Goal: Task Accomplishment & Management: Use online tool/utility

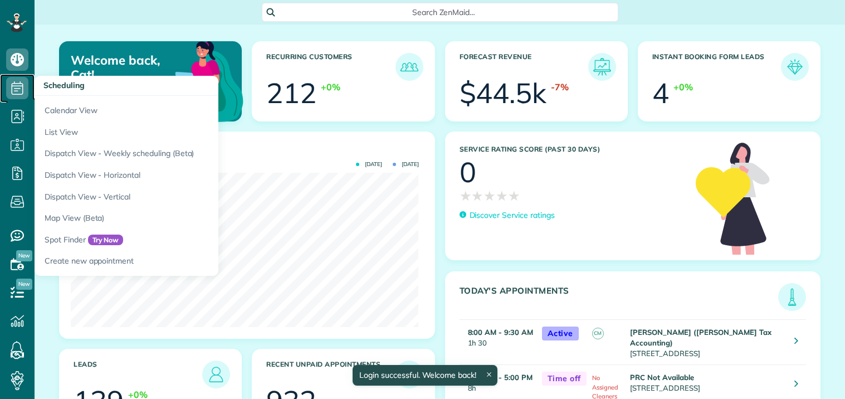
drag, startPoint x: 0, startPoint y: 0, endPoint x: 17, endPoint y: 87, distance: 88.6
click at [17, 87] on icon at bounding box center [17, 88] width 22 height 22
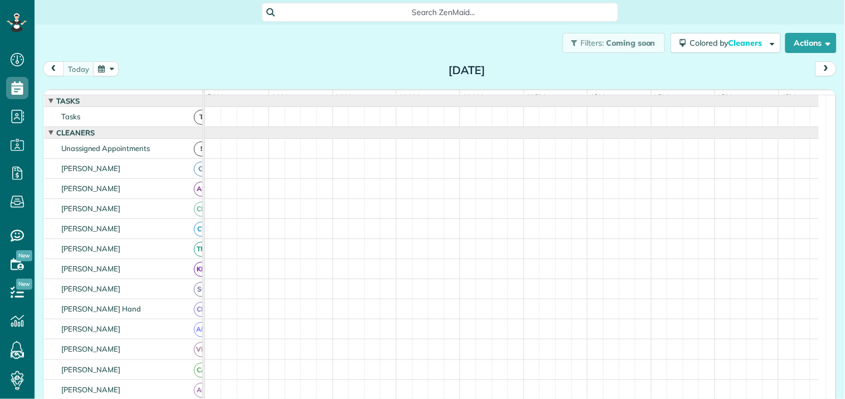
click at [110, 67] on button "button" at bounding box center [106, 68] width 26 height 15
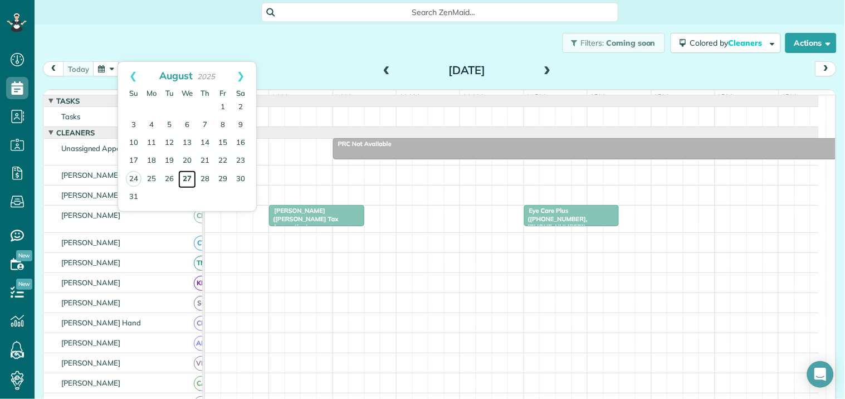
click at [187, 174] on link "27" at bounding box center [187, 179] width 18 height 18
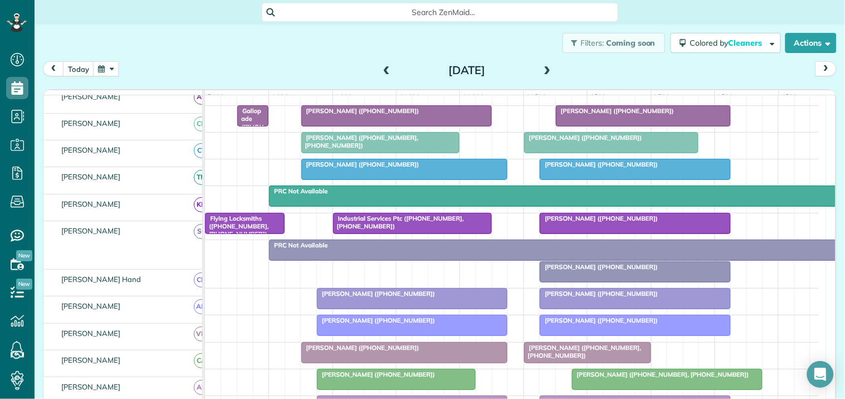
scroll to position [124, 0]
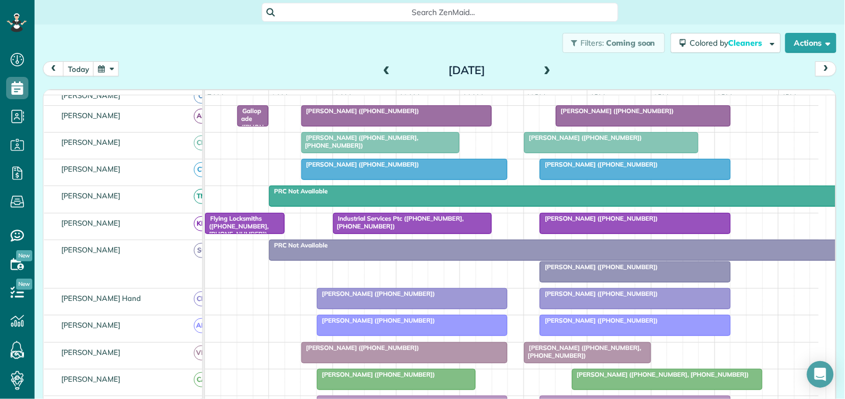
click at [481, 206] on div at bounding box center [554, 196] width 571 height 20
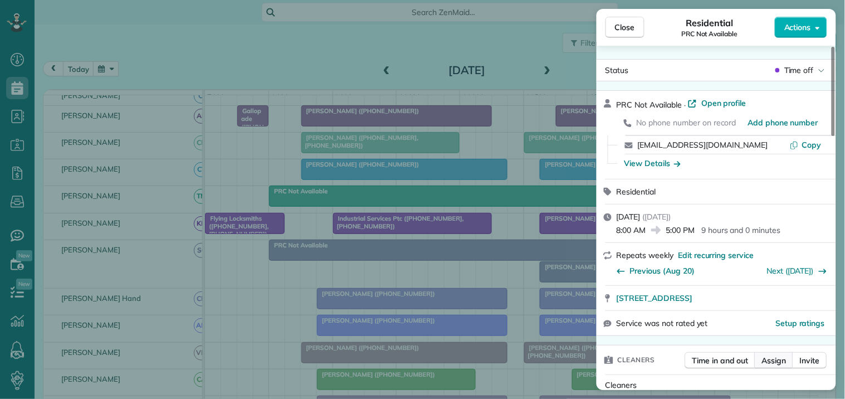
click at [776, 360] on span "Assign" at bounding box center [774, 360] width 24 height 11
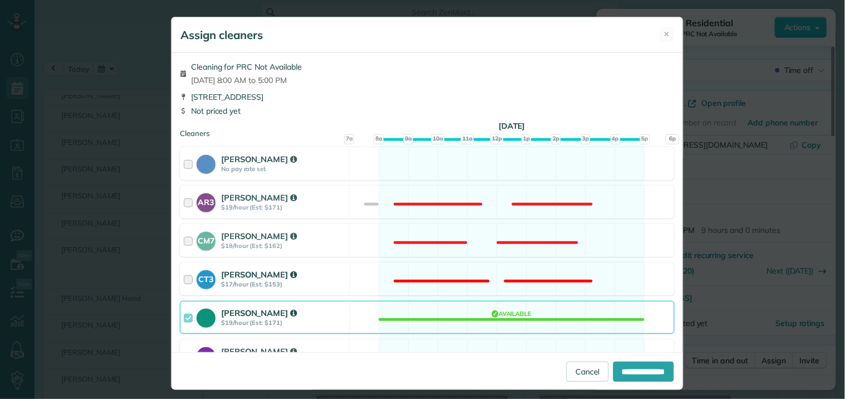
click at [449, 268] on div "CT3 Crystal Todd $17/hour (Est: $153) Not available" at bounding box center [427, 278] width 494 height 33
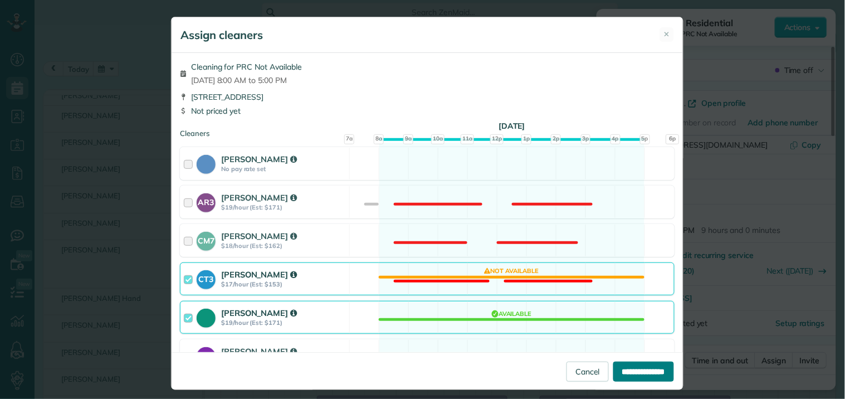
click at [630, 372] on input "**********" at bounding box center [643, 371] width 61 height 20
type input "**********"
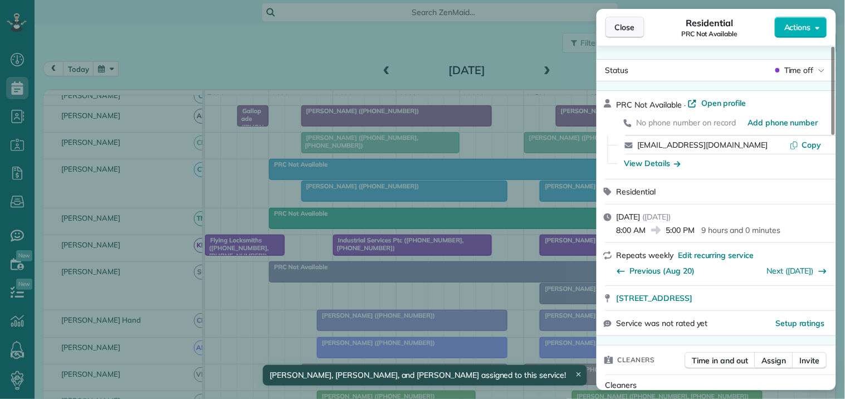
click at [628, 30] on span "Close" at bounding box center [625, 27] width 20 height 11
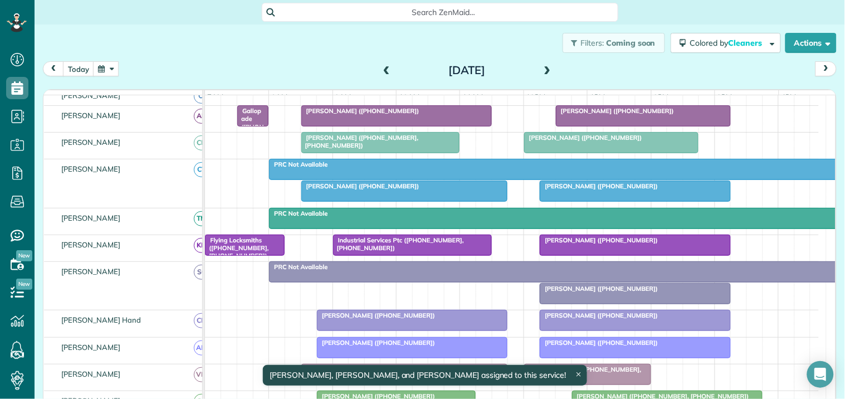
click at [380, 64] on span at bounding box center [386, 70] width 12 height 17
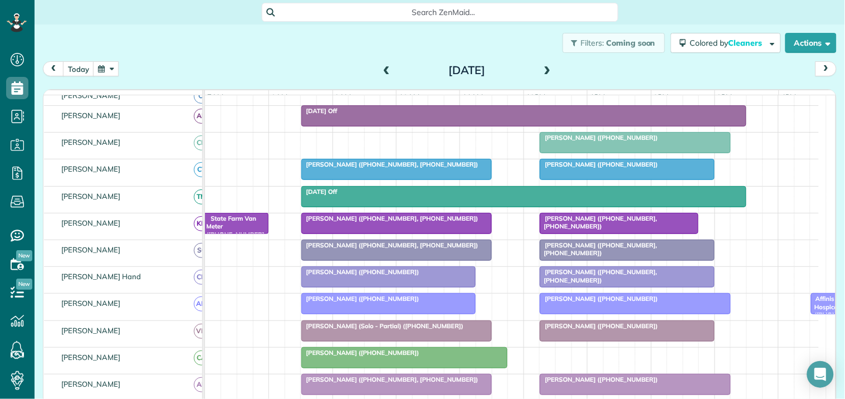
click at [382, 67] on span at bounding box center [386, 71] width 12 height 10
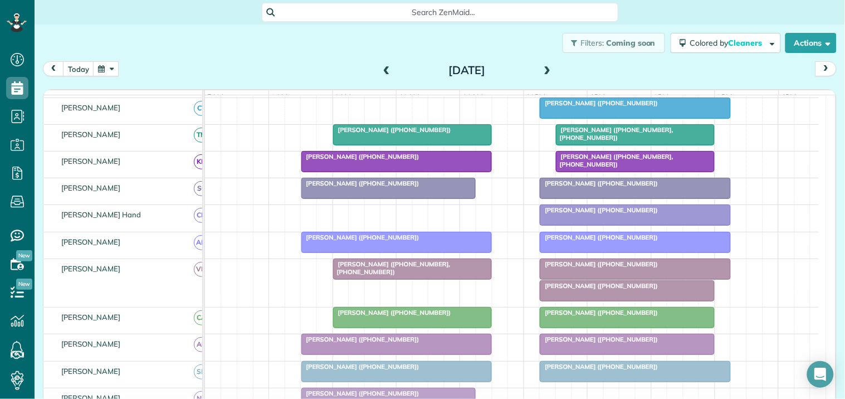
scroll to position [185, 0]
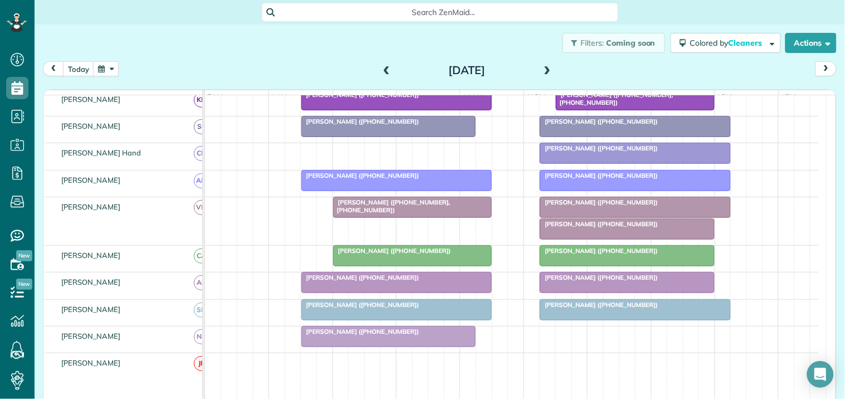
click at [615, 179] on div "Stephanie Kachin (+14042261556)" at bounding box center [635, 175] width 184 height 8
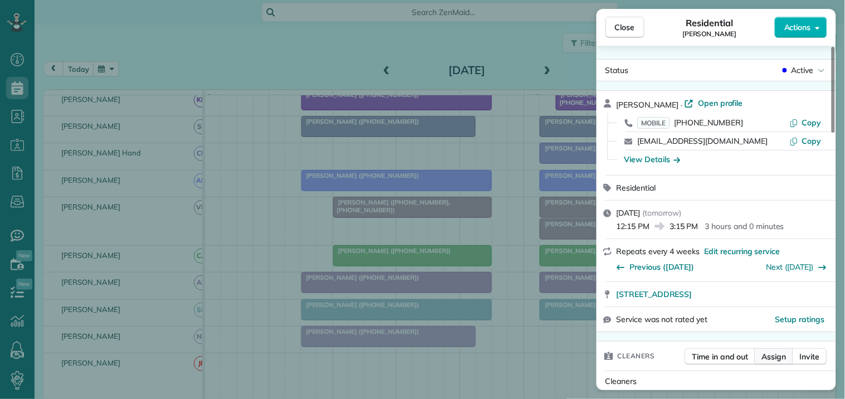
click at [781, 357] on span "Assign" at bounding box center [774, 356] width 24 height 11
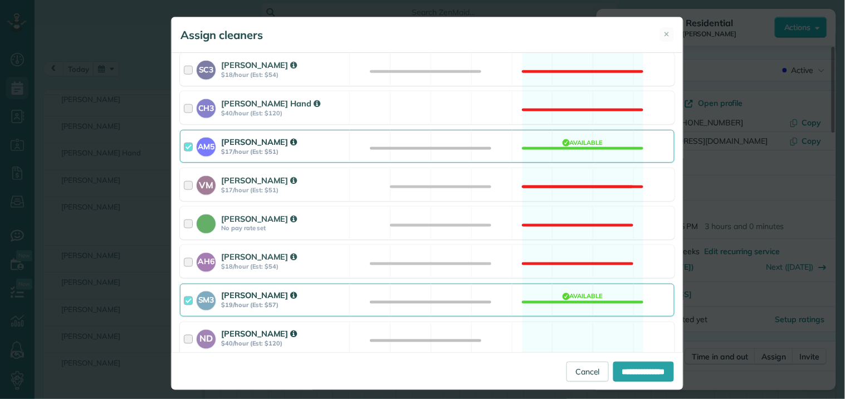
click at [569, 340] on div "ND Nathalie Duverna $40/hour (Est: $120) Available" at bounding box center [427, 338] width 494 height 33
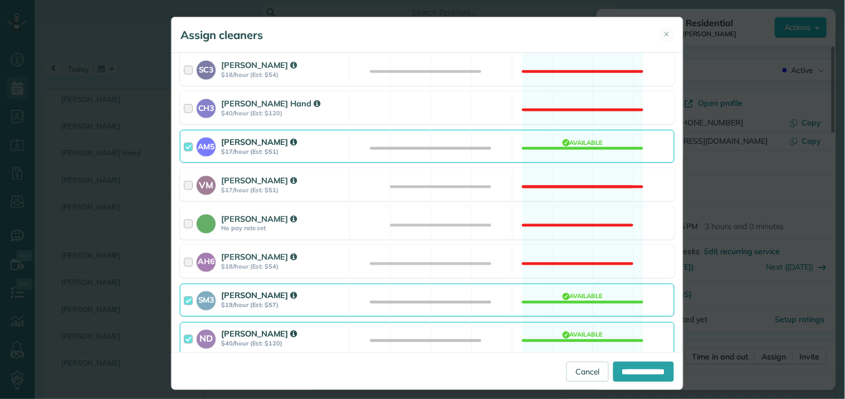
click at [586, 143] on div "AM5 Amanda Minix $17/hour (Est: $51) Available" at bounding box center [427, 146] width 494 height 33
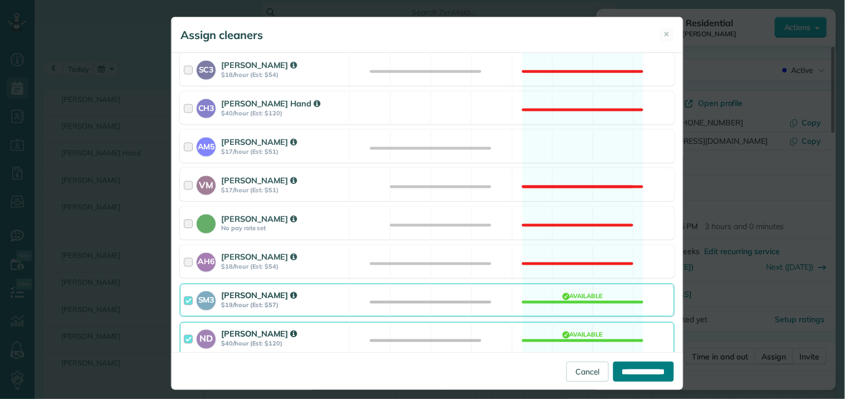
click at [631, 376] on input "**********" at bounding box center [643, 371] width 61 height 20
type input "**********"
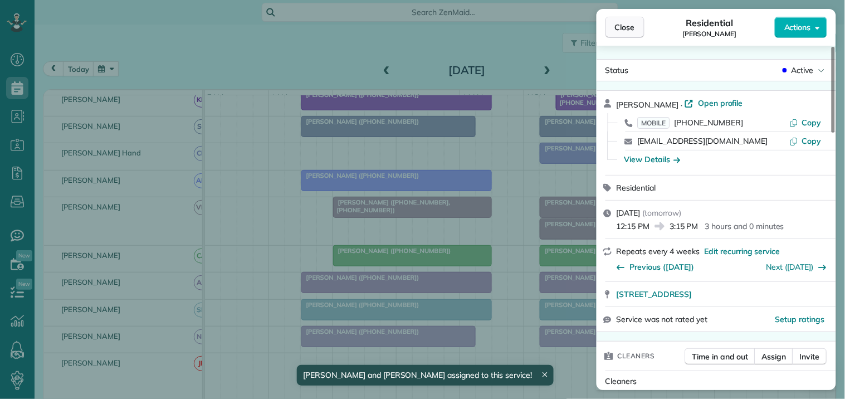
click at [631, 30] on span "Close" at bounding box center [625, 27] width 20 height 11
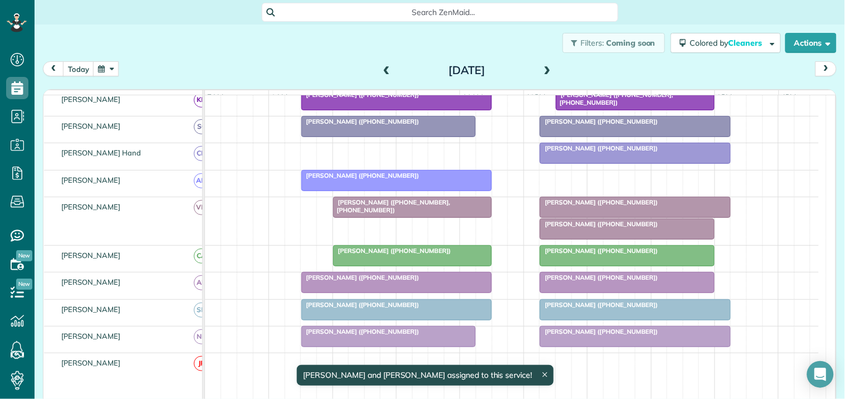
click at [618, 206] on div "Julie Butler (+16787700929)" at bounding box center [635, 202] width 184 height 8
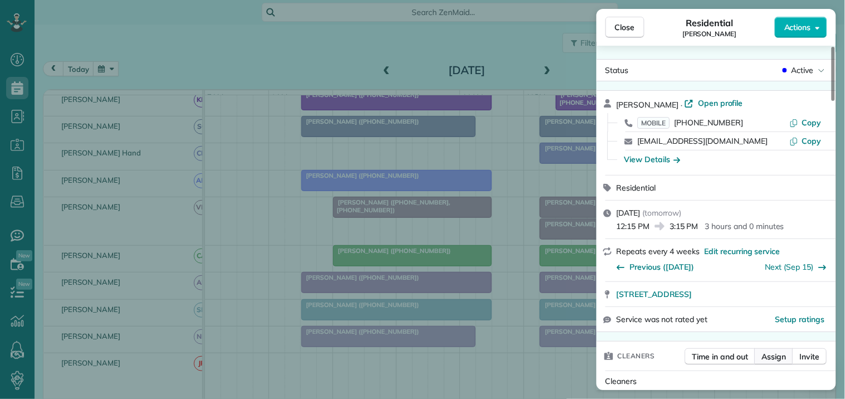
click at [778, 355] on span "Assign" at bounding box center [774, 356] width 24 height 11
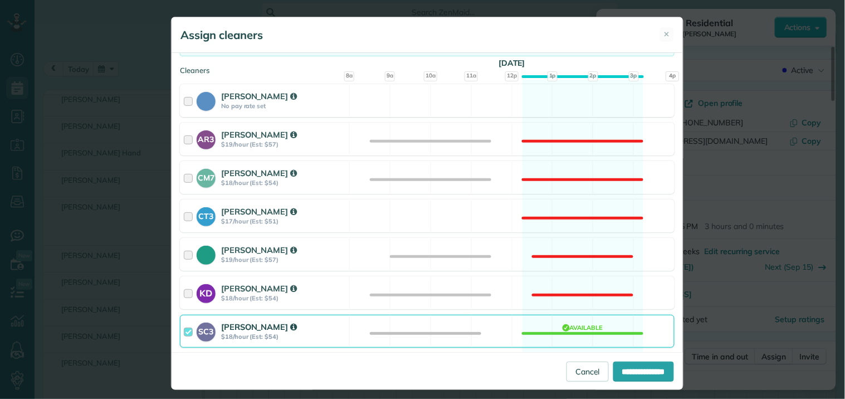
scroll to position [185, 0]
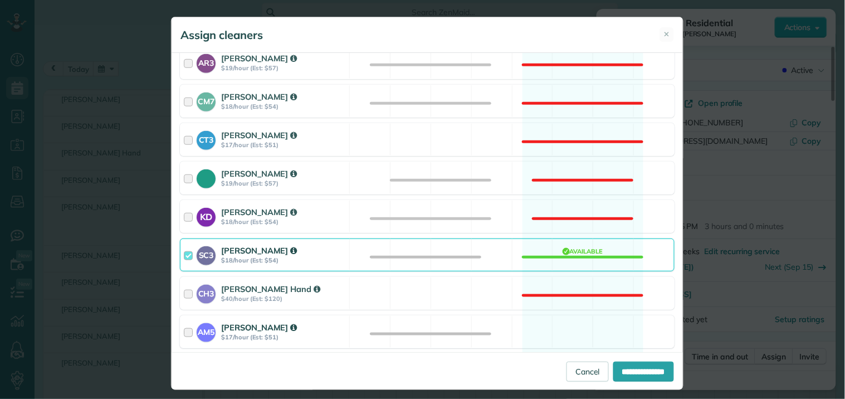
click at [574, 325] on div "AM5 Amanda Minix $17/hour (Est: $51) Available" at bounding box center [427, 331] width 494 height 33
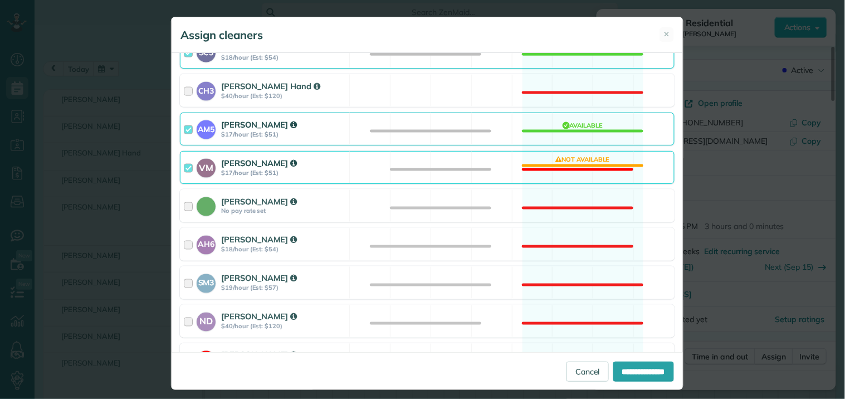
scroll to position [433, 0]
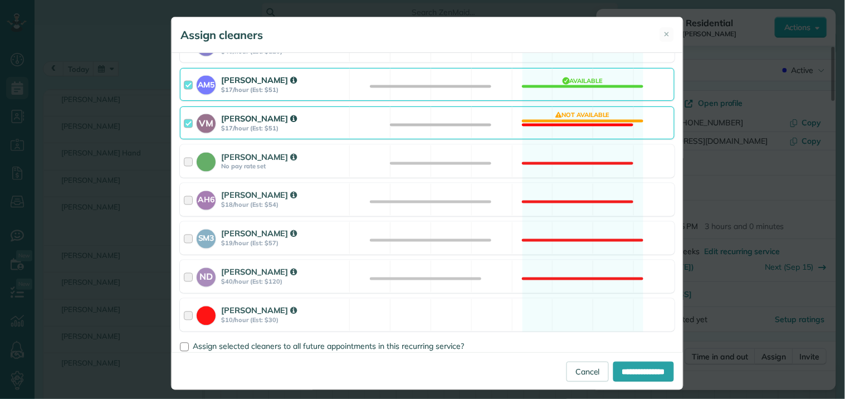
click at [577, 118] on div "VM Victoria Minix $17/hour (Est: $51) Not available" at bounding box center [427, 122] width 494 height 33
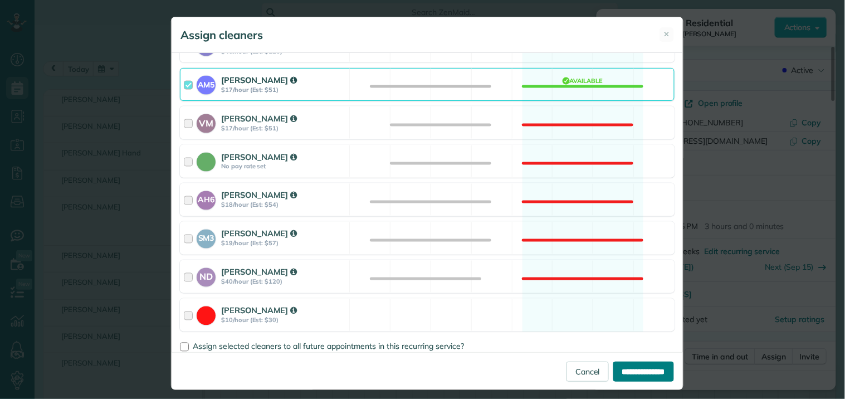
click at [633, 376] on input "**********" at bounding box center [643, 371] width 61 height 20
type input "**********"
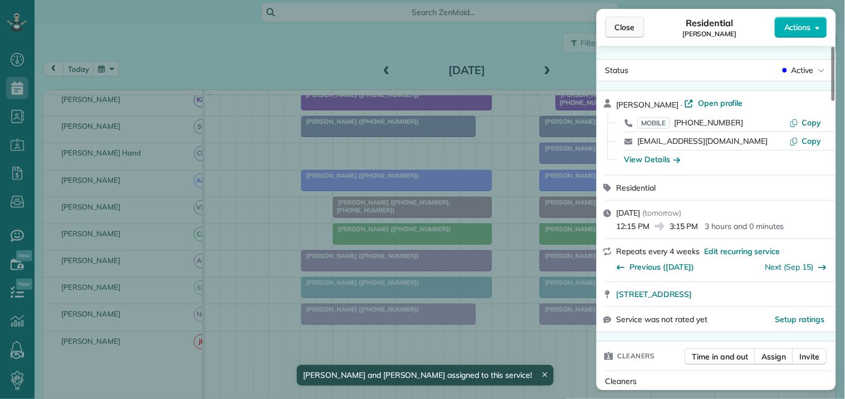
click at [631, 28] on span "Close" at bounding box center [625, 27] width 20 height 11
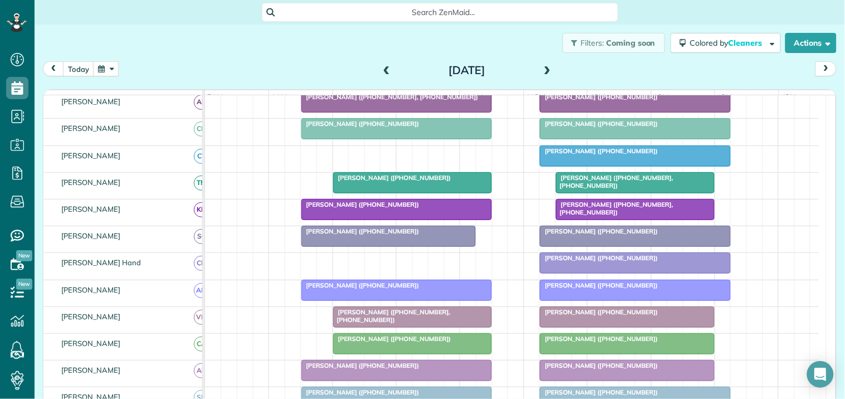
scroll to position [167, 0]
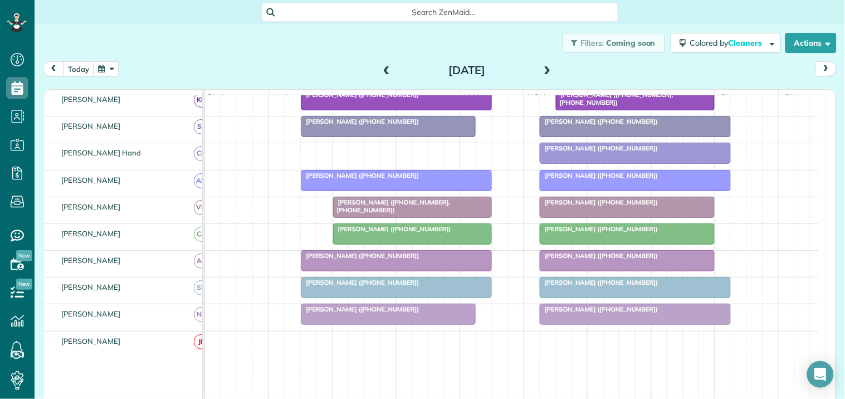
click at [623, 313] on span "Stephanie Kachin (+14042261556)" at bounding box center [598, 309] width 119 height 8
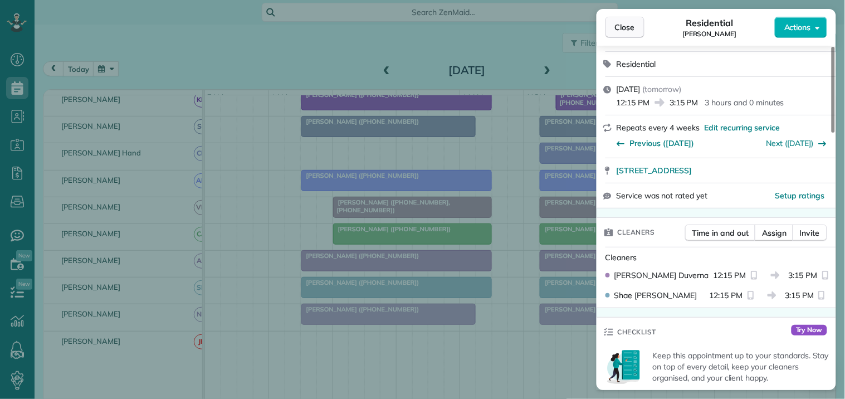
click at [632, 24] on span "Close" at bounding box center [625, 27] width 20 height 11
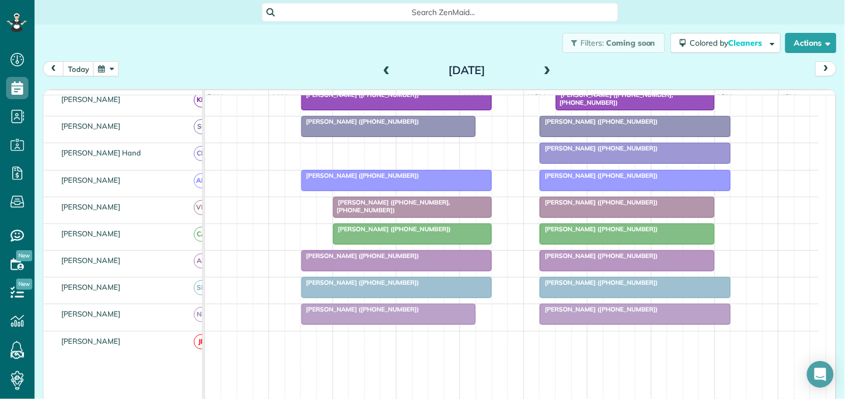
click at [619, 324] on div at bounding box center [634, 314] width 189 height 20
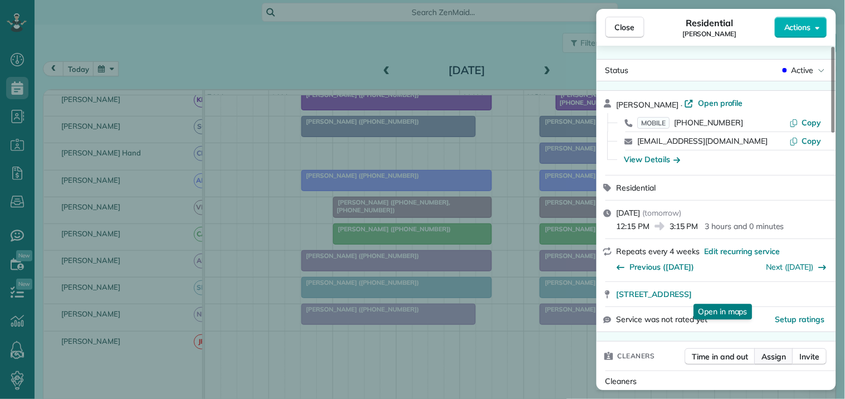
click at [776, 355] on span "Assign" at bounding box center [774, 356] width 24 height 11
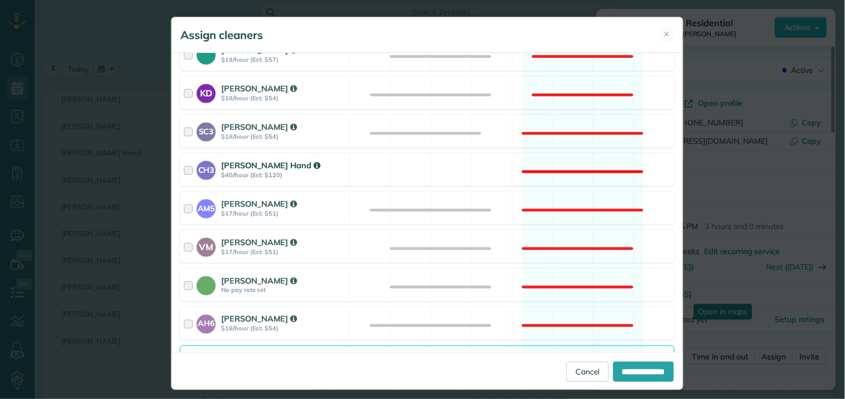
click at [570, 168] on div "CH3 Cortney Hand $40/hour (Est: $120) Not available" at bounding box center [427, 169] width 494 height 33
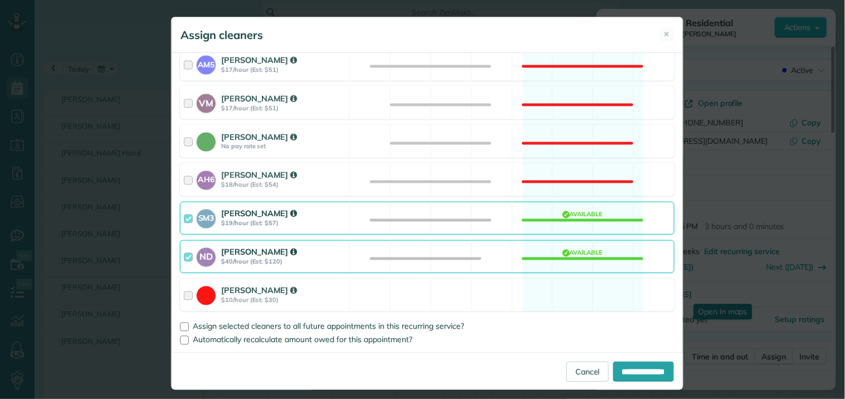
click at [565, 253] on div "ND Nathalie Duverna $40/hour (Est: $120) Available" at bounding box center [427, 256] width 494 height 33
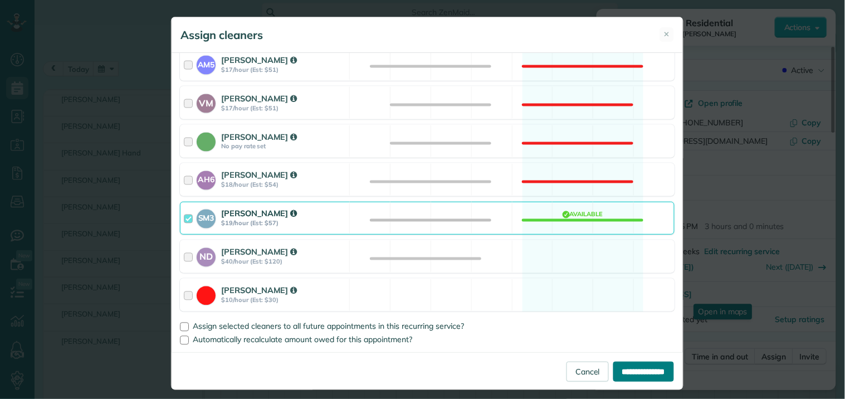
click at [625, 374] on input "**********" at bounding box center [643, 371] width 61 height 20
type input "**********"
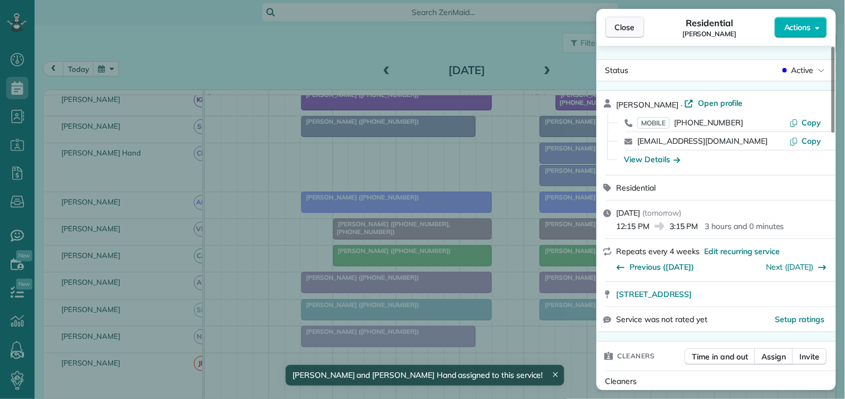
click at [630, 17] on button "Close" at bounding box center [624, 27] width 39 height 21
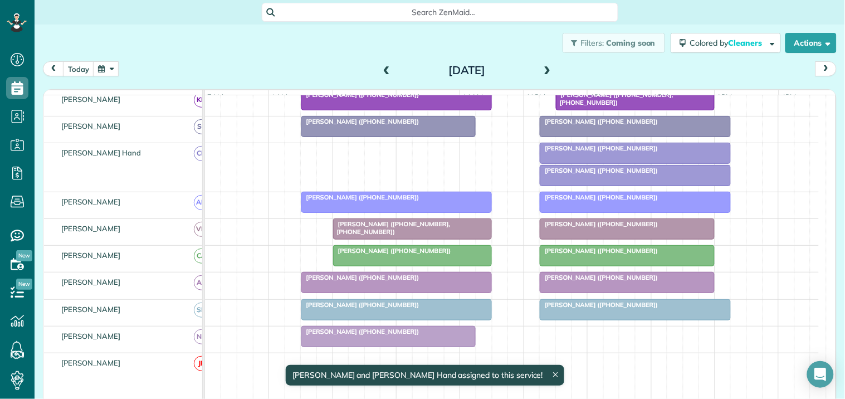
click at [615, 152] on span "Nichole Martin (+16784647972)" at bounding box center [598, 148] width 119 height 8
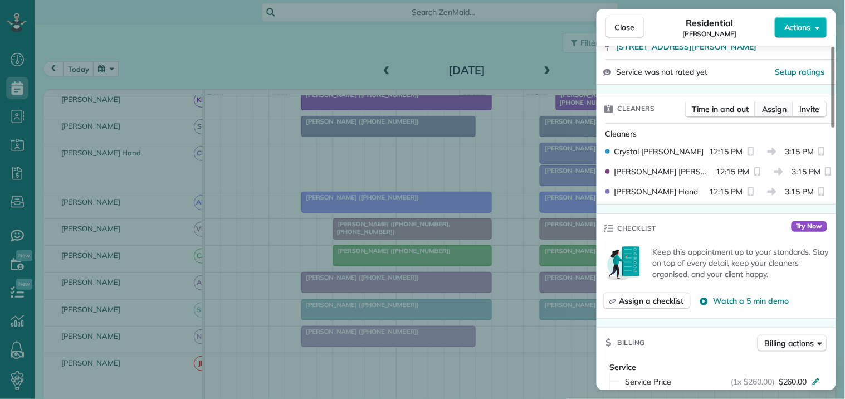
click at [782, 110] on span "Assign" at bounding box center [774, 109] width 24 height 11
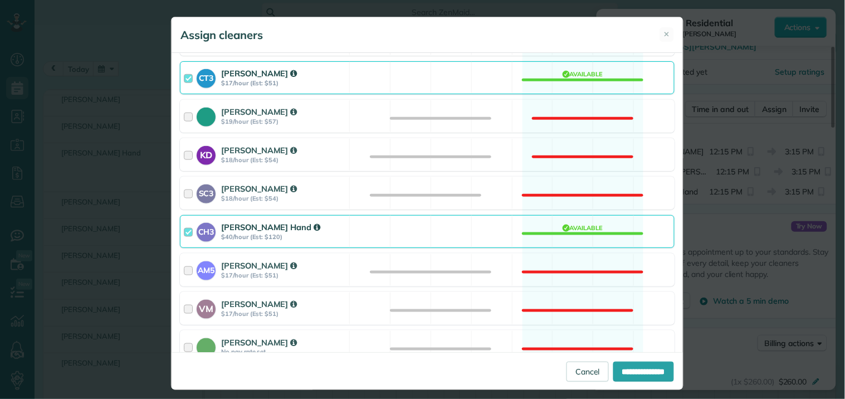
click at [564, 229] on div "CH3 Cortney Hand $40/hour (Est: $120) Available" at bounding box center [427, 231] width 494 height 33
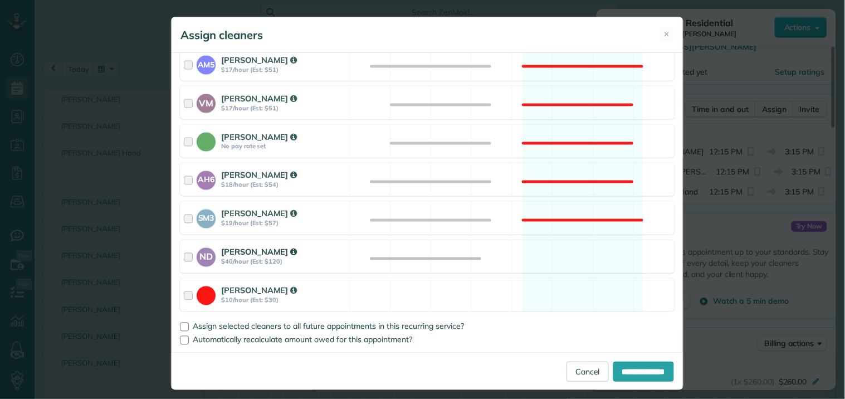
click at [571, 247] on div "ND Nathalie Duverna $40/hour (Est: $120) Available" at bounding box center [427, 256] width 494 height 33
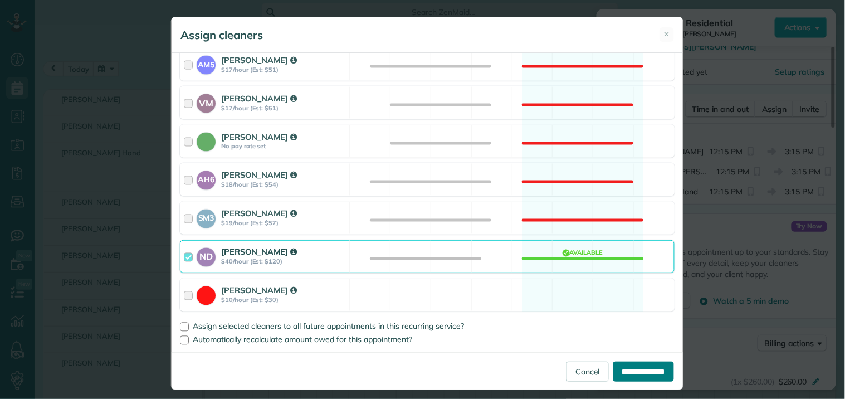
click at [626, 372] on input "**********" at bounding box center [643, 371] width 61 height 20
type input "**********"
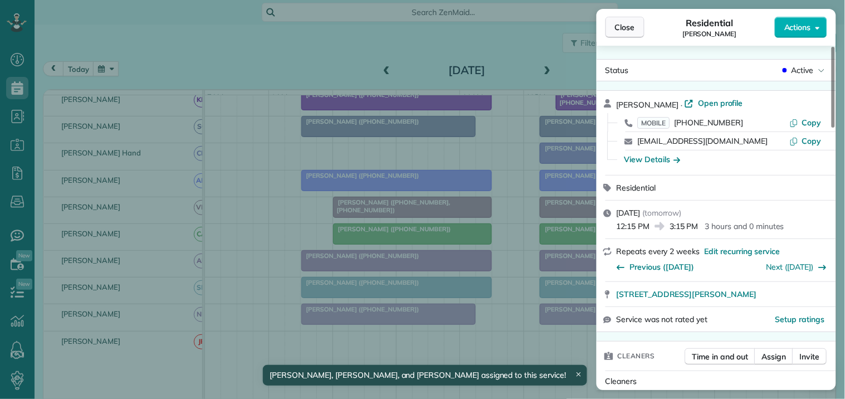
click at [624, 22] on span "Close" at bounding box center [625, 27] width 20 height 11
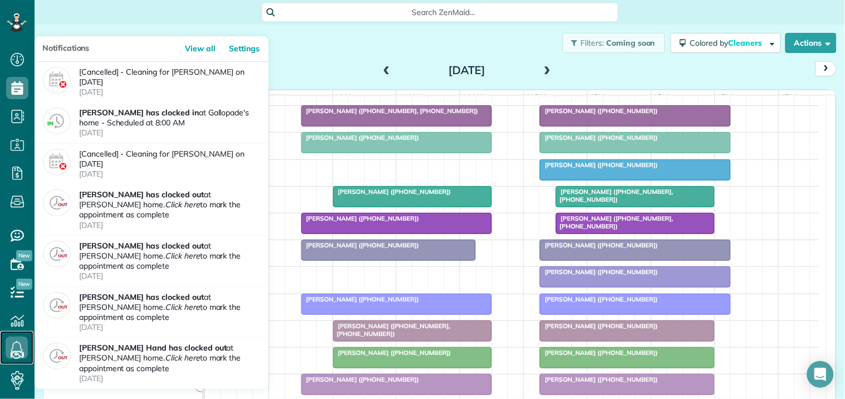
click at [19, 347] on icon at bounding box center [17, 347] width 22 height 22
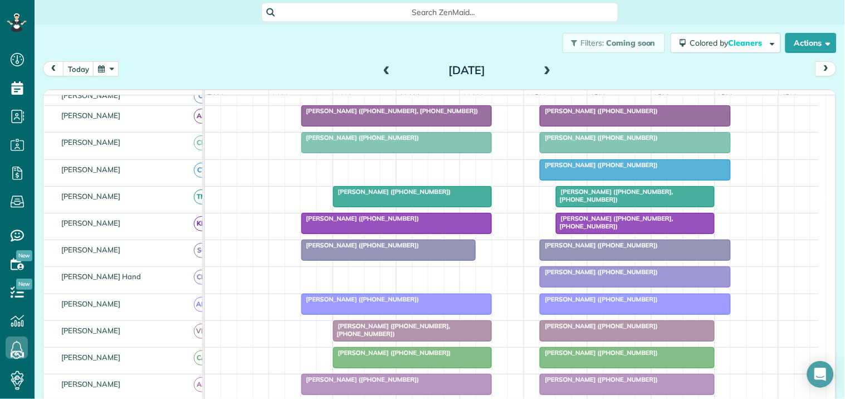
click at [352, 45] on div "Filters: Coming soon Colored by Cleaners Color by Cleaner Color by Team Color b…" at bounding box center [440, 42] width 810 height 37
click at [544, 66] on span at bounding box center [547, 71] width 12 height 10
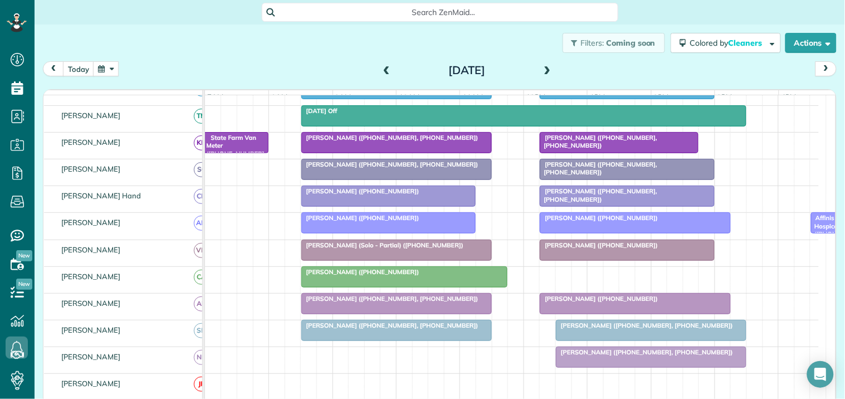
scroll to position [207, 0]
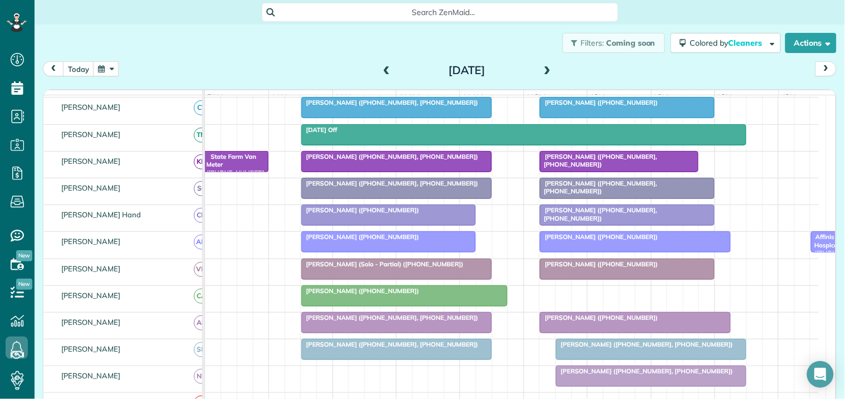
click at [541, 68] on span at bounding box center [547, 71] width 12 height 10
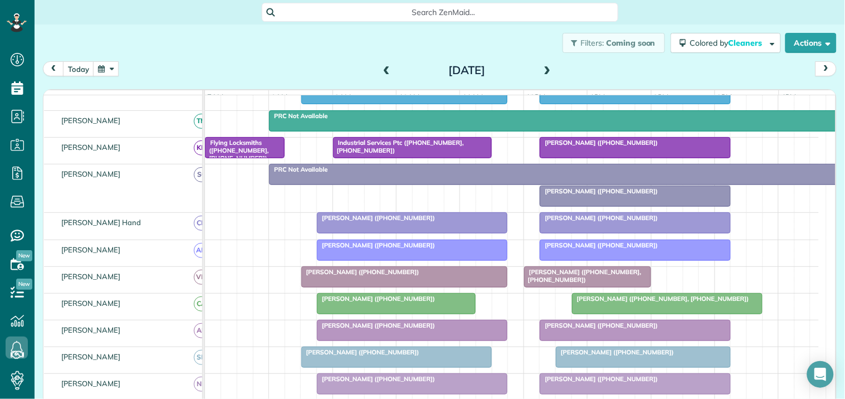
scroll to position [185, 0]
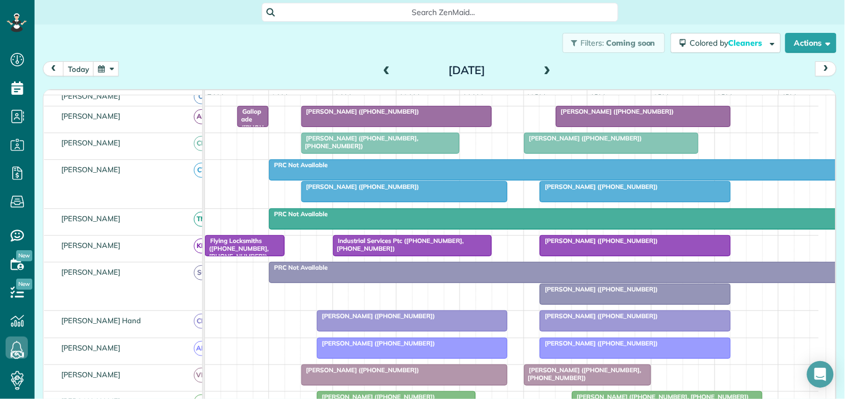
click at [543, 67] on span at bounding box center [547, 71] width 12 height 10
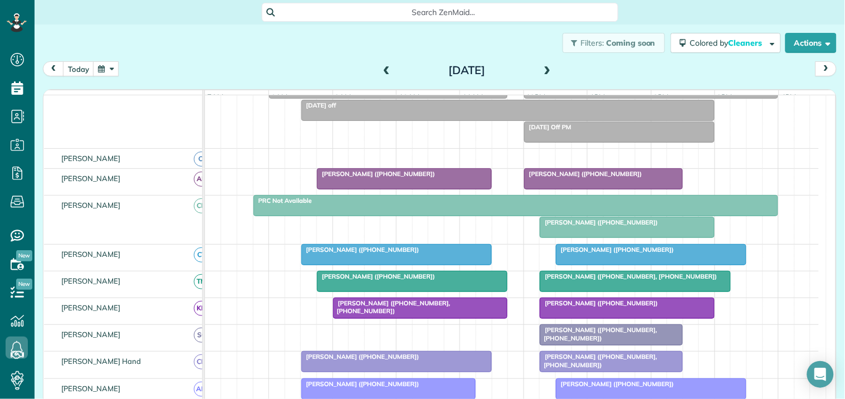
click at [542, 67] on span at bounding box center [547, 71] width 12 height 10
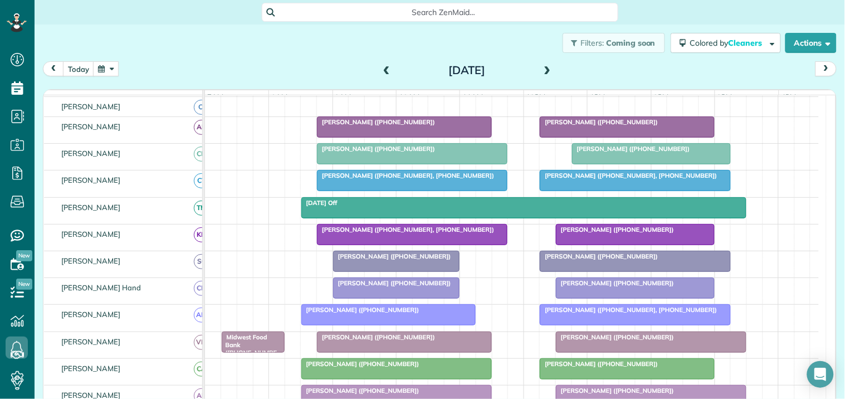
click at [381, 67] on span at bounding box center [386, 71] width 12 height 10
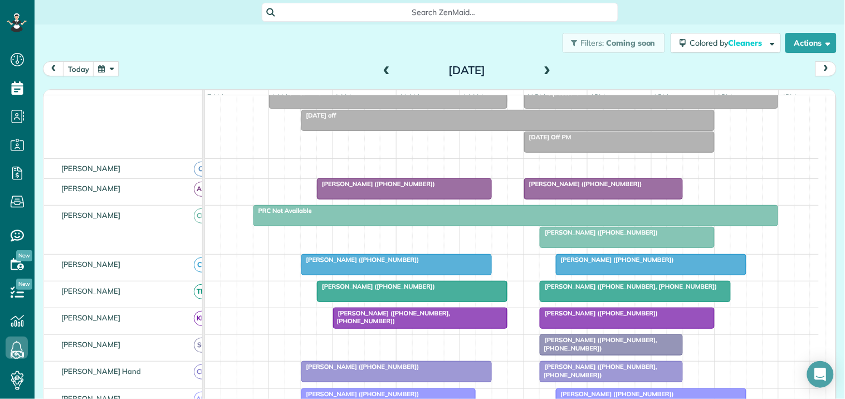
click at [383, 66] on span at bounding box center [386, 71] width 12 height 10
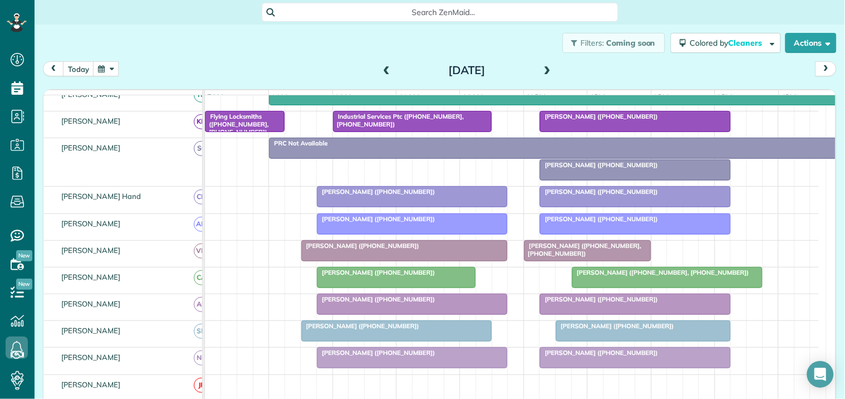
click at [380, 68] on span at bounding box center [386, 71] width 12 height 10
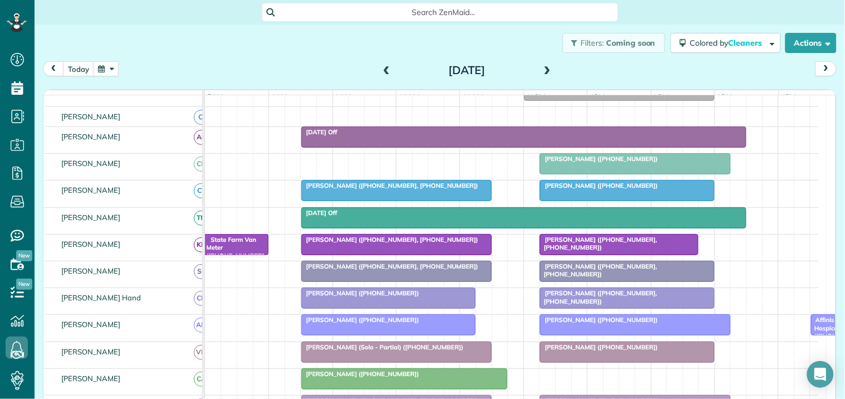
click at [383, 65] on span at bounding box center [386, 70] width 12 height 17
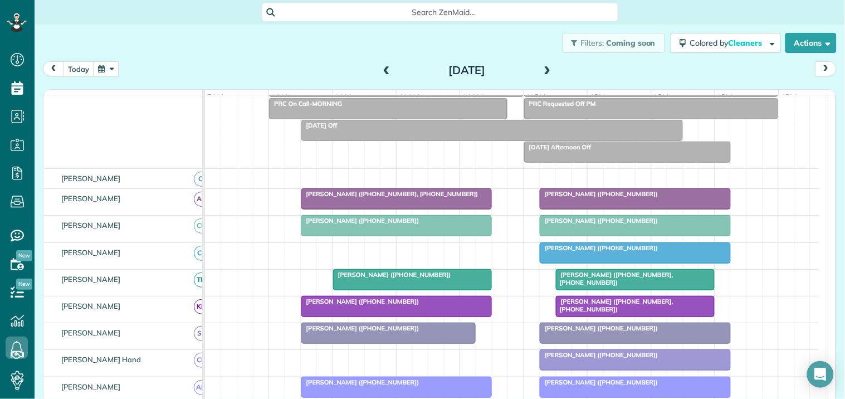
click at [542, 67] on span at bounding box center [547, 71] width 12 height 10
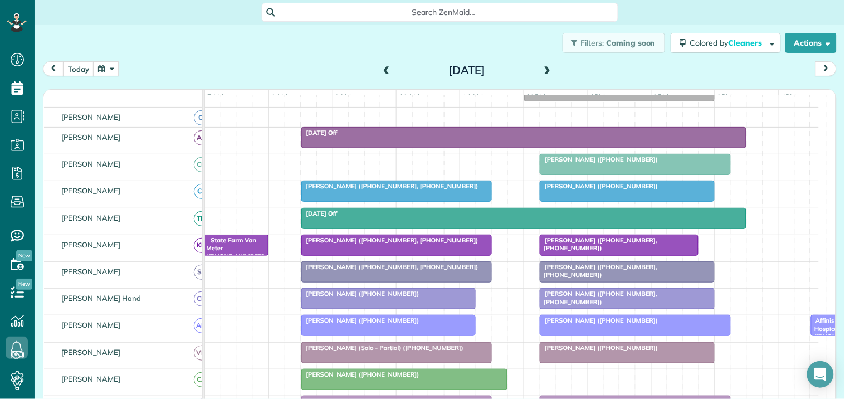
click at [544, 67] on span at bounding box center [547, 71] width 12 height 10
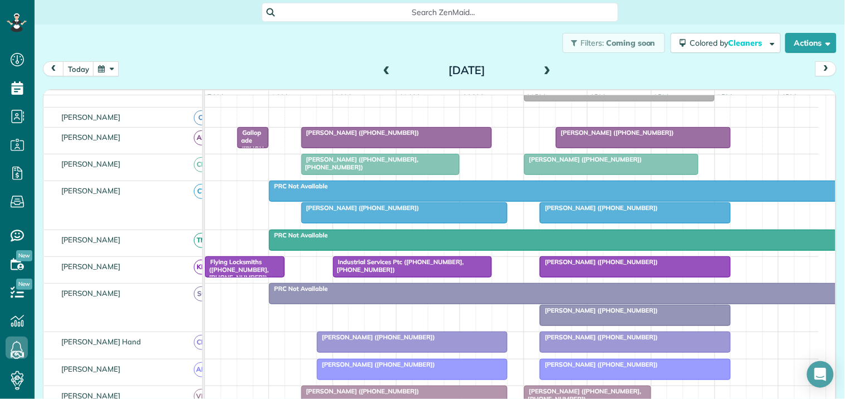
click at [380, 68] on span at bounding box center [386, 71] width 12 height 10
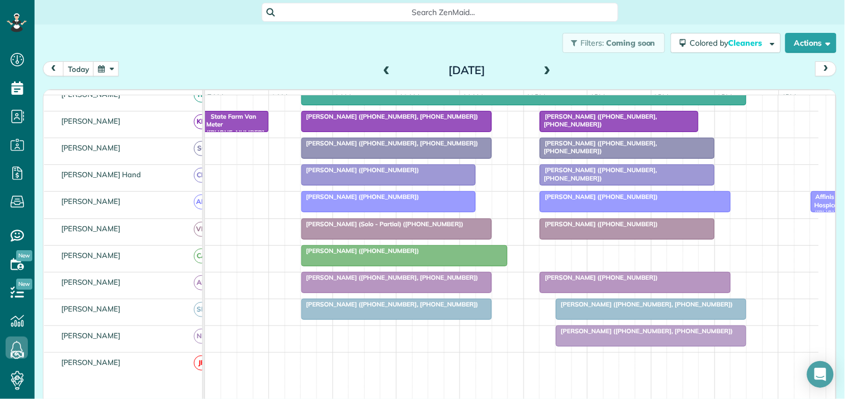
click at [380, 67] on span at bounding box center [386, 71] width 12 height 10
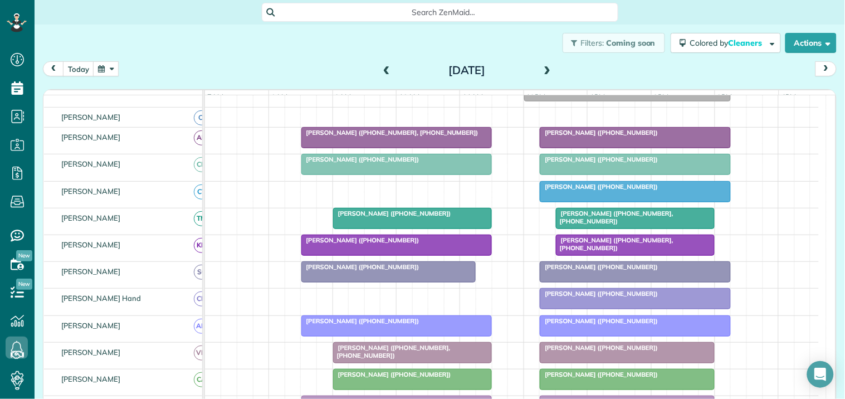
click at [541, 68] on span at bounding box center [547, 71] width 12 height 10
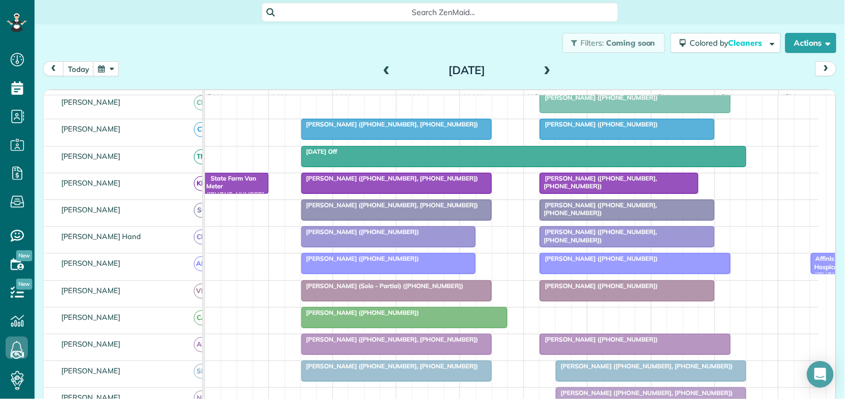
click at [544, 65] on span at bounding box center [547, 70] width 12 height 17
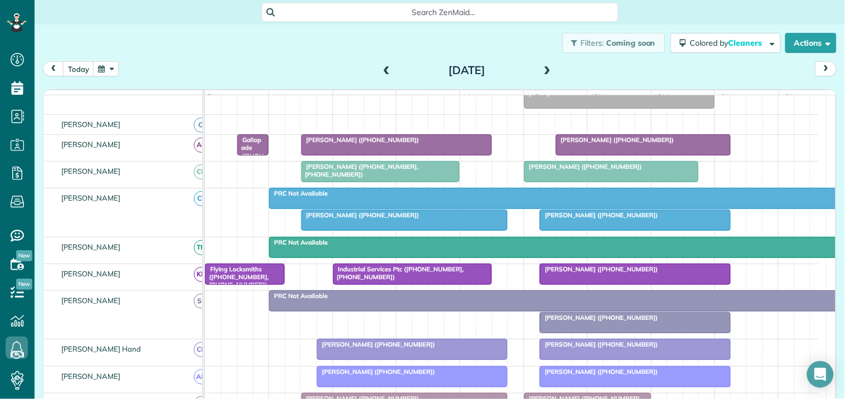
click at [546, 66] on span at bounding box center [547, 71] width 12 height 10
